Goal: Transaction & Acquisition: Purchase product/service

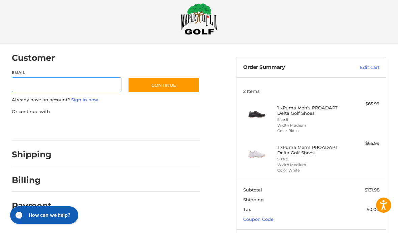
scroll to position [14, 0]
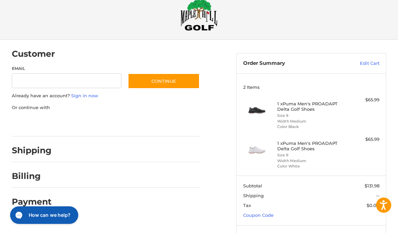
click at [264, 212] on link "Coupon Code" at bounding box center [258, 214] width 30 height 5
click at [303, 225] on input "Gift Certificate or Coupon Code" at bounding box center [292, 229] width 98 height 15
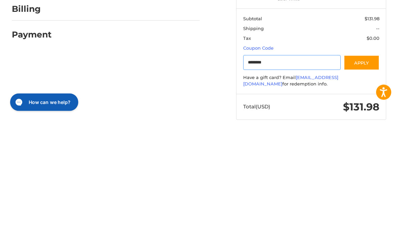
type input "********"
click at [364, 168] on button "Apply" at bounding box center [362, 175] width 36 height 15
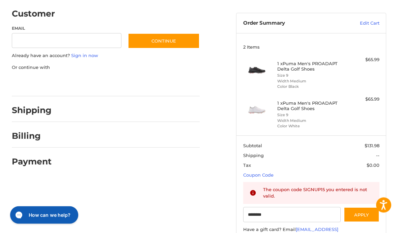
scroll to position [51, 0]
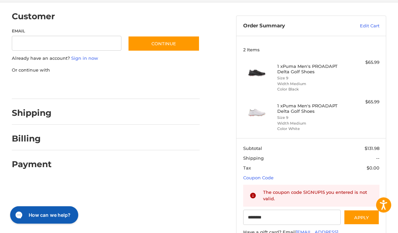
click at [373, 26] on link "Edit Cart" at bounding box center [358, 26] width 44 height 7
